Goal: Information Seeking & Learning: Learn about a topic

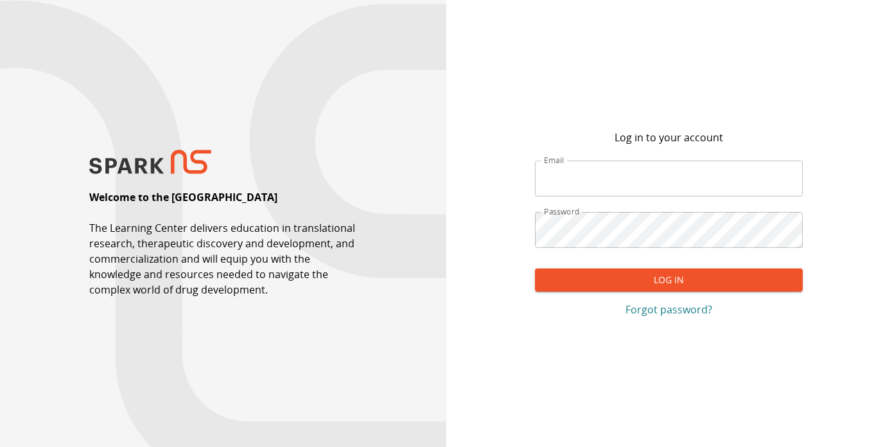
type input "**********"
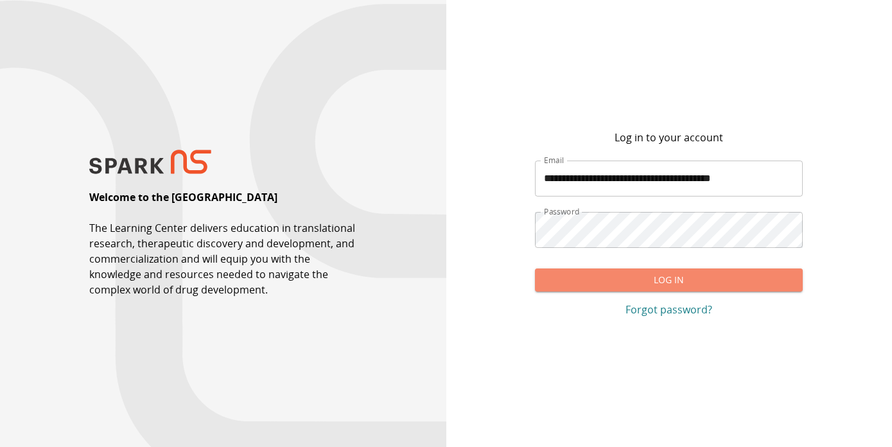
click at [621, 291] on button "Log In" at bounding box center [669, 281] width 268 height 24
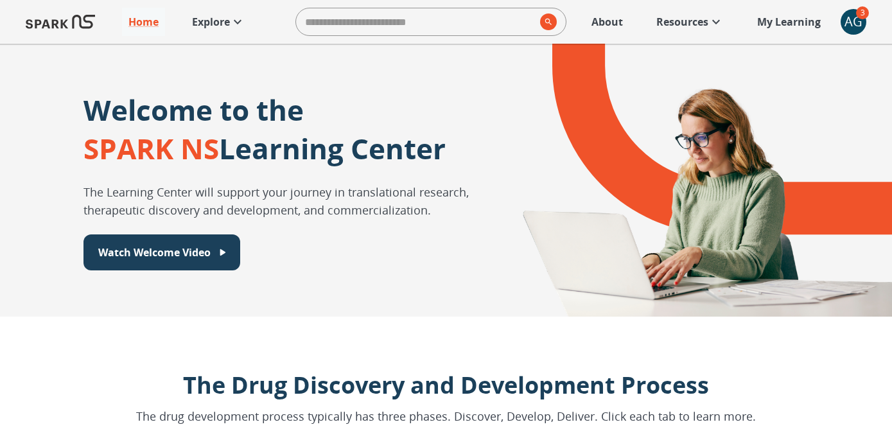
click at [233, 25] on icon at bounding box center [237, 21] width 15 height 15
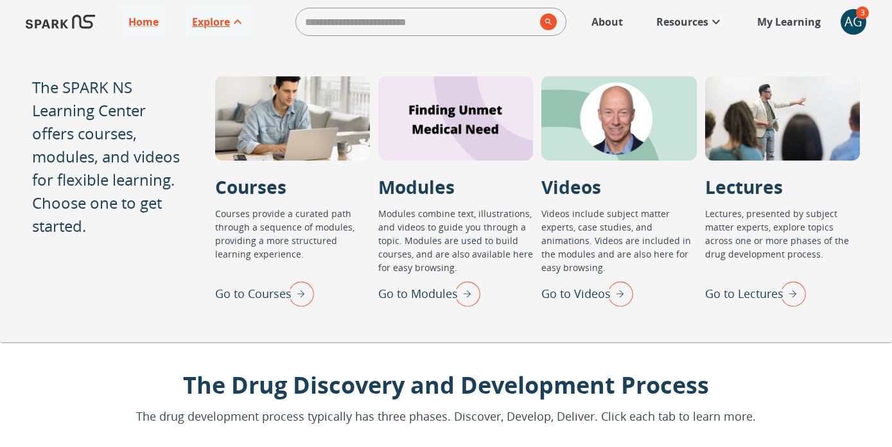
click at [790, 302] on img "Go to Lectures" at bounding box center [790, 293] width 32 height 33
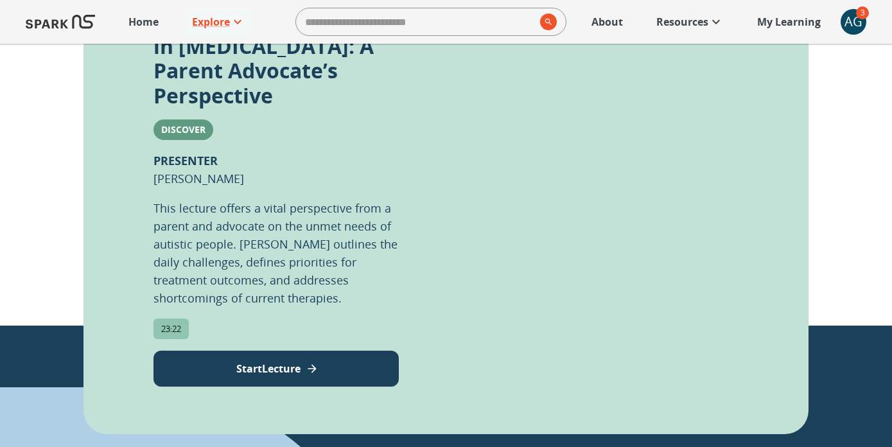
scroll to position [322, 0]
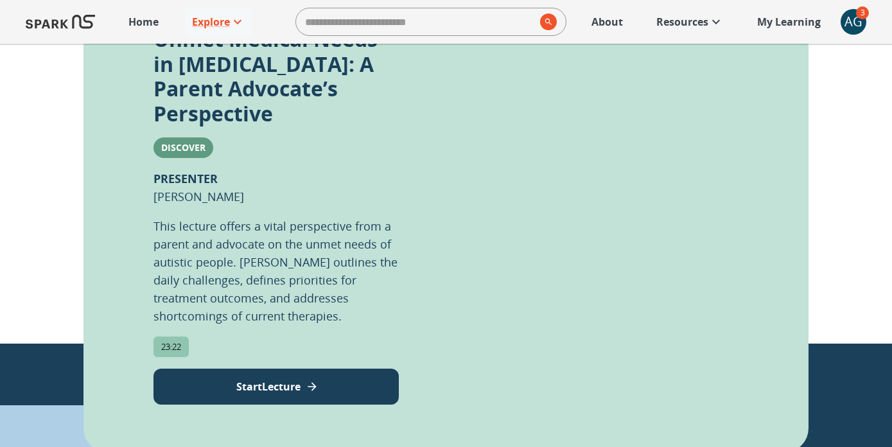
click at [277, 379] on p "Start Lecture" at bounding box center [268, 386] width 64 height 15
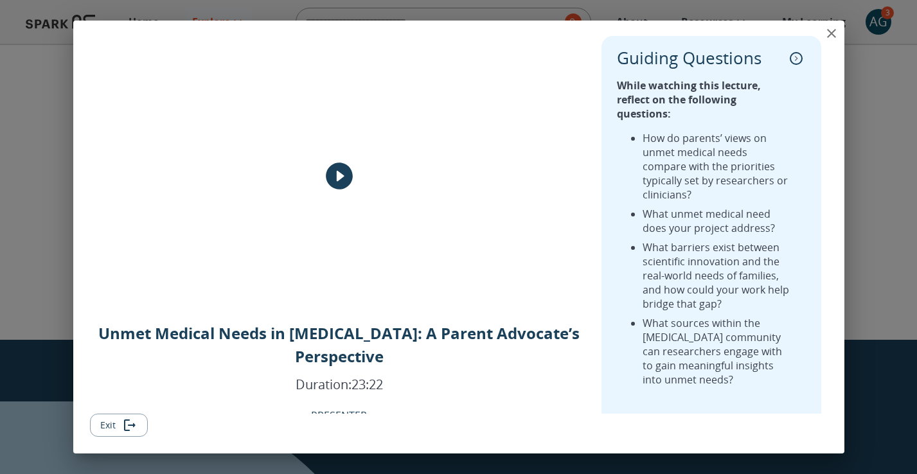
scroll to position [0, 0]
click at [348, 171] on icon "play" at bounding box center [339, 177] width 27 height 27
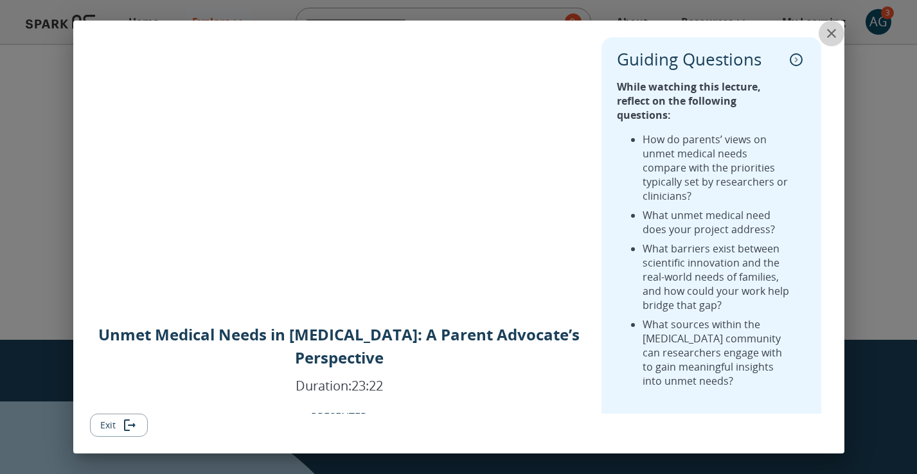
click at [830, 36] on icon "close" at bounding box center [831, 33] width 15 height 15
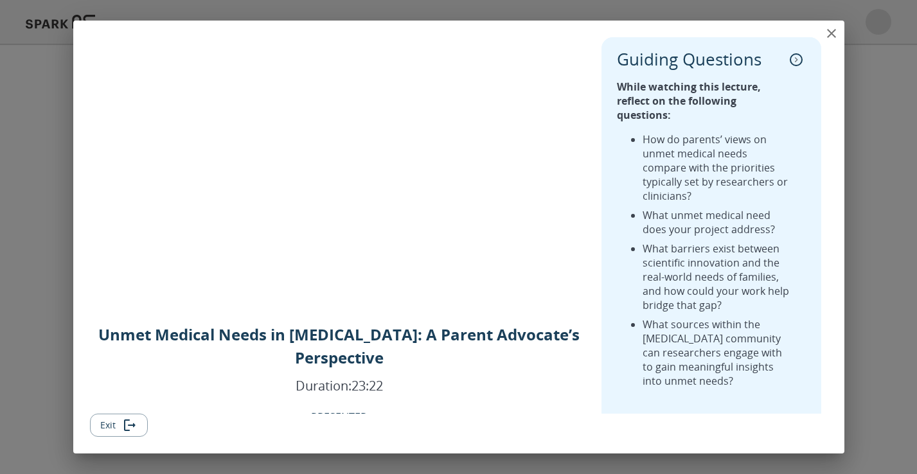
scroll to position [455, 0]
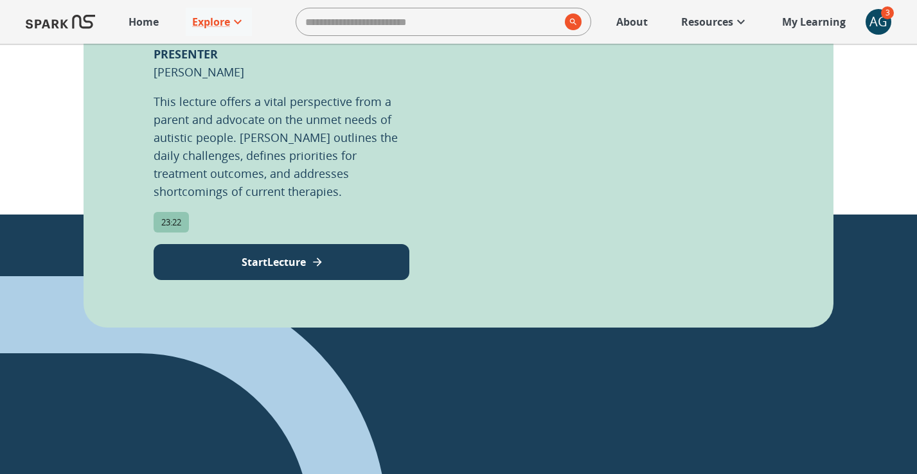
click at [879, 28] on div "AG" at bounding box center [878, 22] width 26 height 26
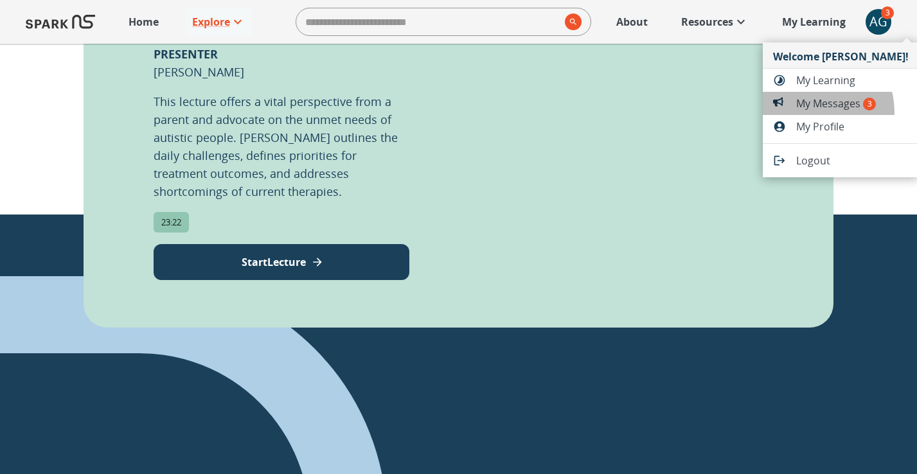
click at [811, 112] on li "My Messages 3" at bounding box center [841, 103] width 156 height 23
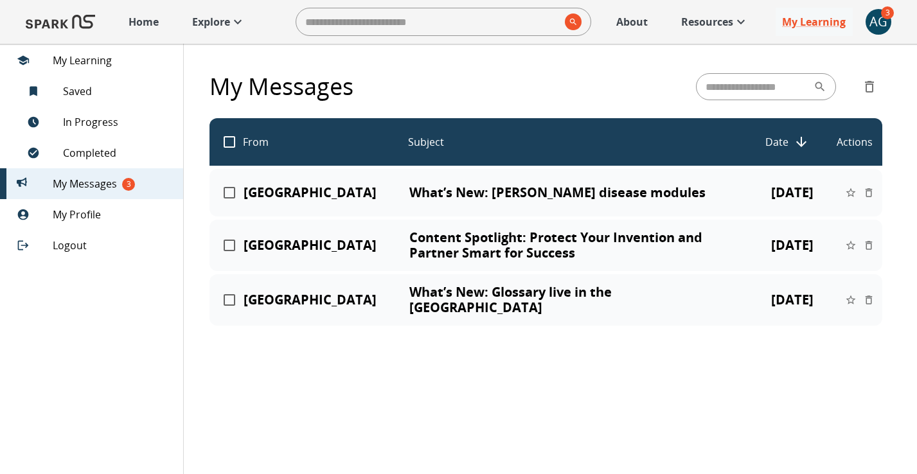
click at [134, 19] on p "Home" at bounding box center [143, 21] width 30 height 15
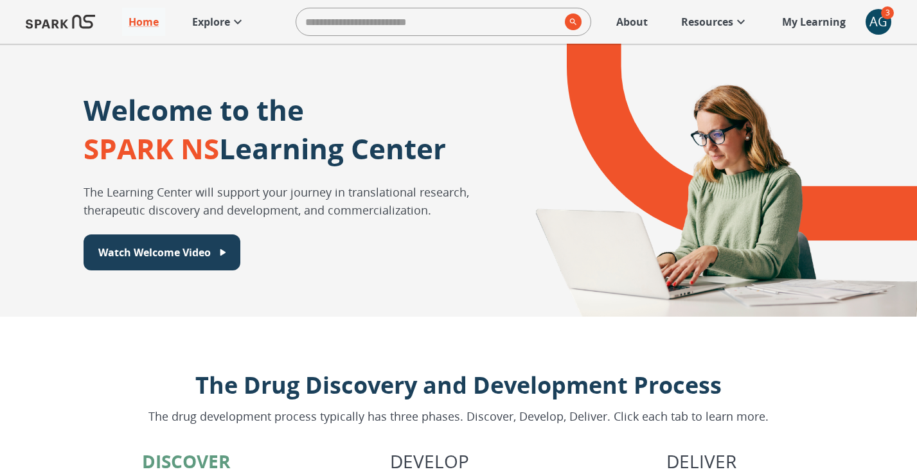
click at [82, 28] on img at bounding box center [60, 21] width 69 height 31
click at [64, 24] on img at bounding box center [60, 21] width 69 height 31
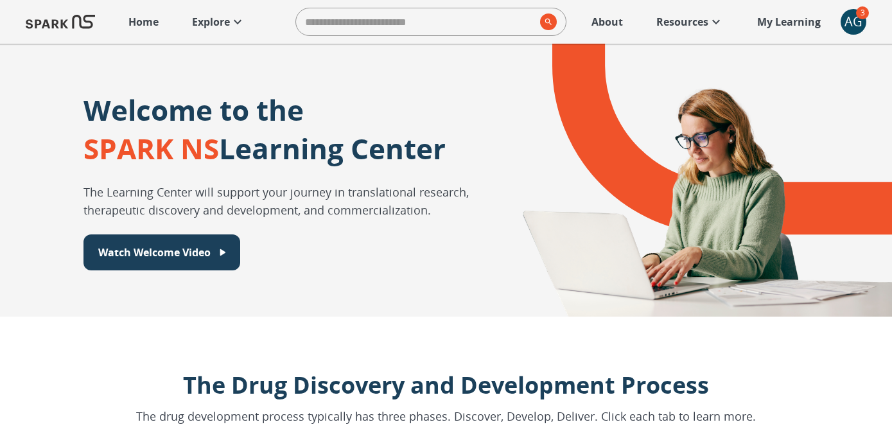
click at [242, 24] on icon at bounding box center [237, 21] width 15 height 15
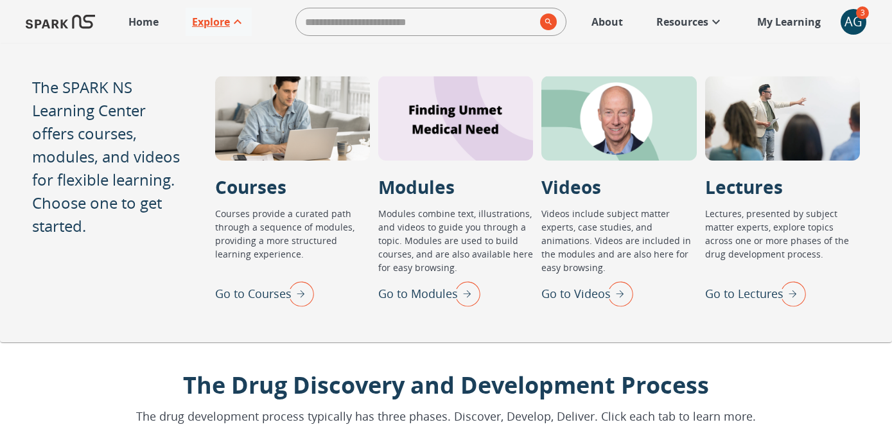
click at [790, 293] on img "Go to Lectures" at bounding box center [790, 293] width 32 height 33
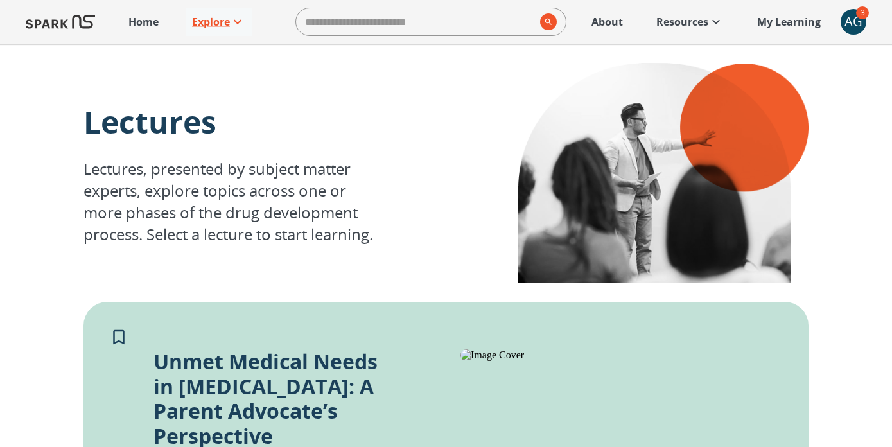
click at [842, 21] on div "AG" at bounding box center [854, 22] width 26 height 26
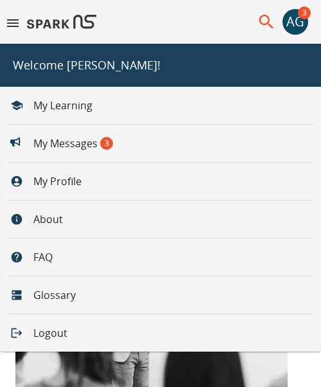
click at [293, 13] on div "AG" at bounding box center [296, 22] width 26 height 26
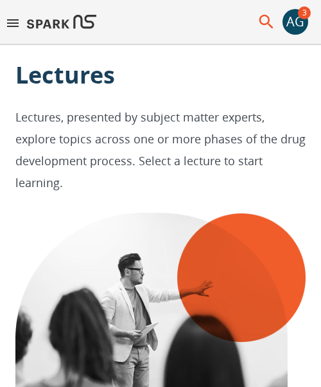
click at [296, 21] on div "AG" at bounding box center [296, 22] width 26 height 26
click at [297, 33] on div "AG" at bounding box center [296, 22] width 26 height 26
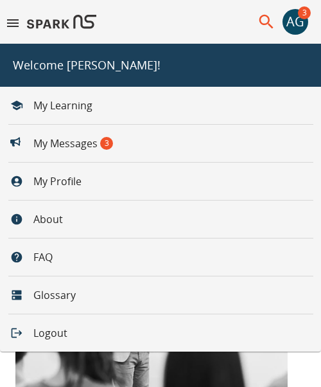
click at [18, 18] on icon "menu" at bounding box center [12, 22] width 15 height 15
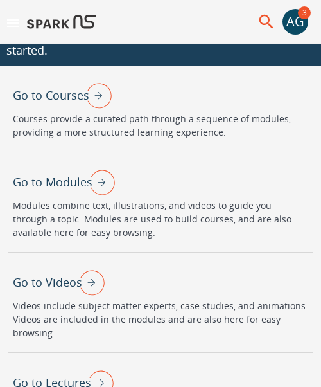
scroll to position [90, 0]
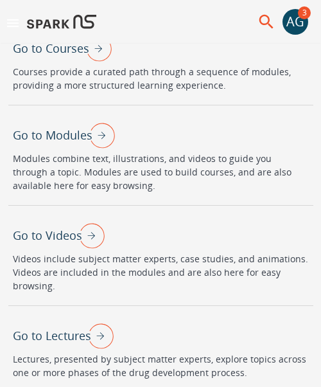
click at [77, 25] on img at bounding box center [61, 21] width 69 height 31
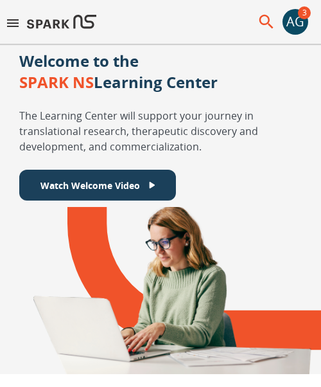
click at [18, 22] on icon "menu" at bounding box center [12, 22] width 15 height 15
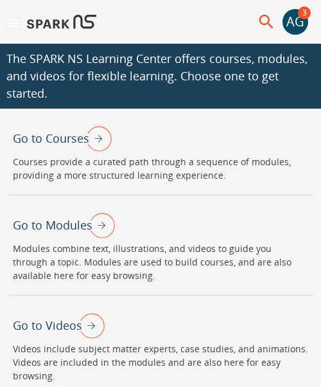
click at [18, 22] on icon "menu" at bounding box center [12, 22] width 15 height 15
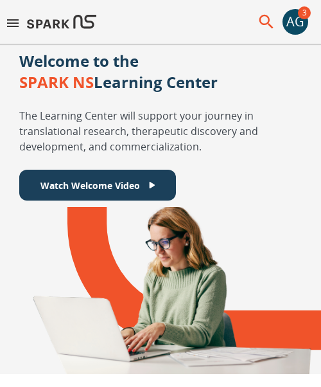
click at [301, 29] on div "AG" at bounding box center [296, 22] width 26 height 26
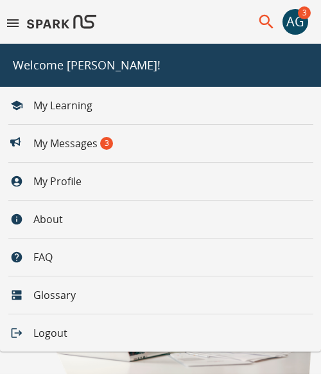
click at [301, 29] on div "AG" at bounding box center [296, 22] width 26 height 26
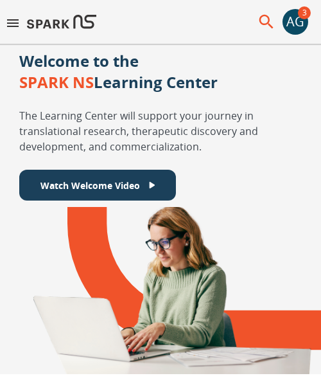
click at [9, 26] on icon "menu" at bounding box center [12, 22] width 15 height 15
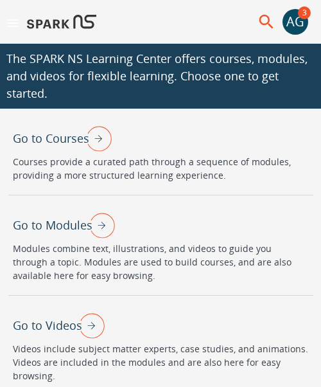
click at [9, 26] on icon "menu" at bounding box center [12, 22] width 15 height 15
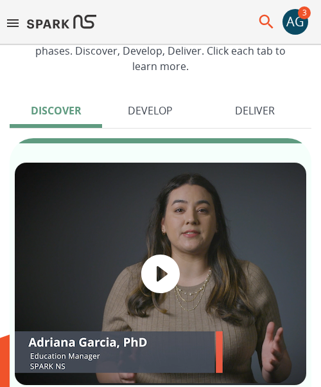
scroll to position [425, 0]
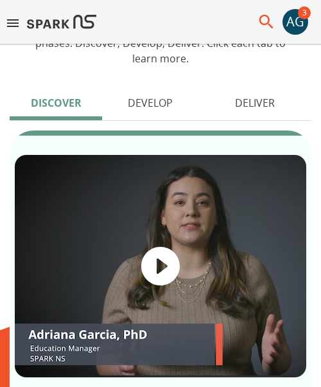
click at [13, 24] on icon "menu" at bounding box center [13, 23] width 12 height 8
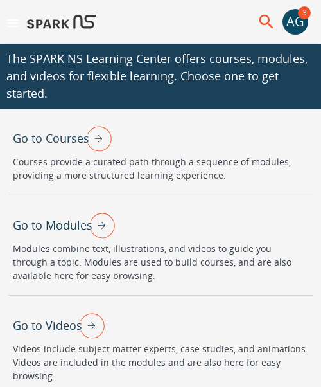
click at [16, 29] on icon "menu" at bounding box center [12, 22] width 15 height 15
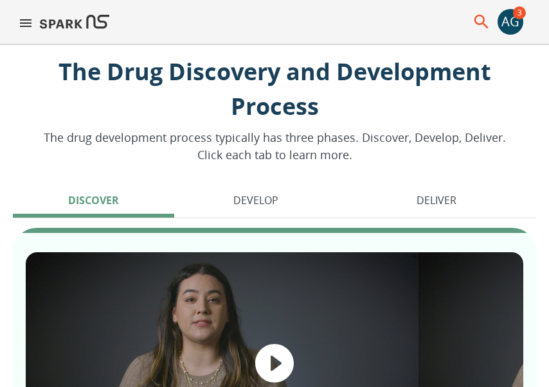
scroll to position [0, 0]
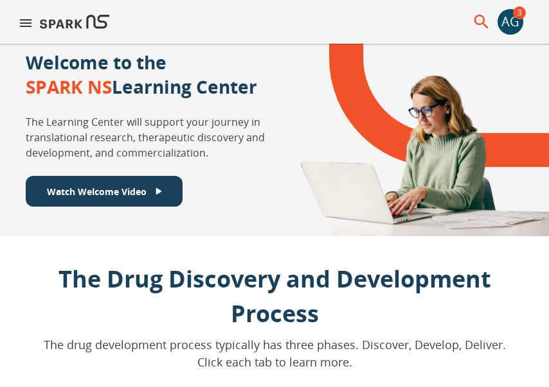
click at [26, 16] on icon "menu" at bounding box center [25, 22] width 15 height 15
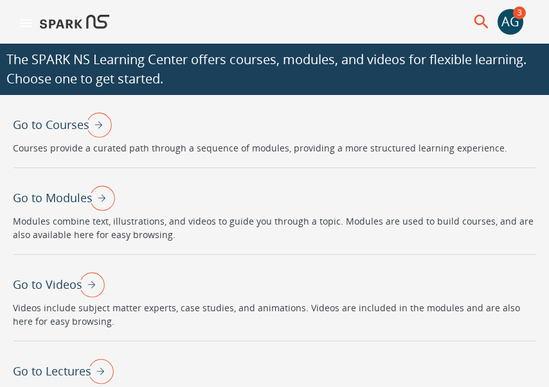
scroll to position [22, 0]
